Goal: Information Seeking & Learning: Understand process/instructions

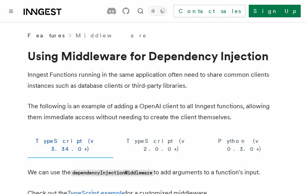
click at [54, 141] on button "TypeScript (v 3.34.0+)" at bounding box center [71, 145] width 86 height 26
click at [120, 141] on button "TypeScript (v 2.0.0+)" at bounding box center [162, 145] width 84 height 26
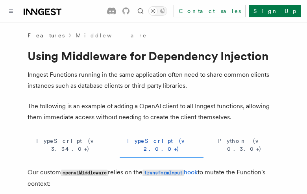
click at [210, 141] on button "Python (v 0.3.0+)" at bounding box center [245, 145] width 70 height 26
